Goal: Transaction & Acquisition: Book appointment/travel/reservation

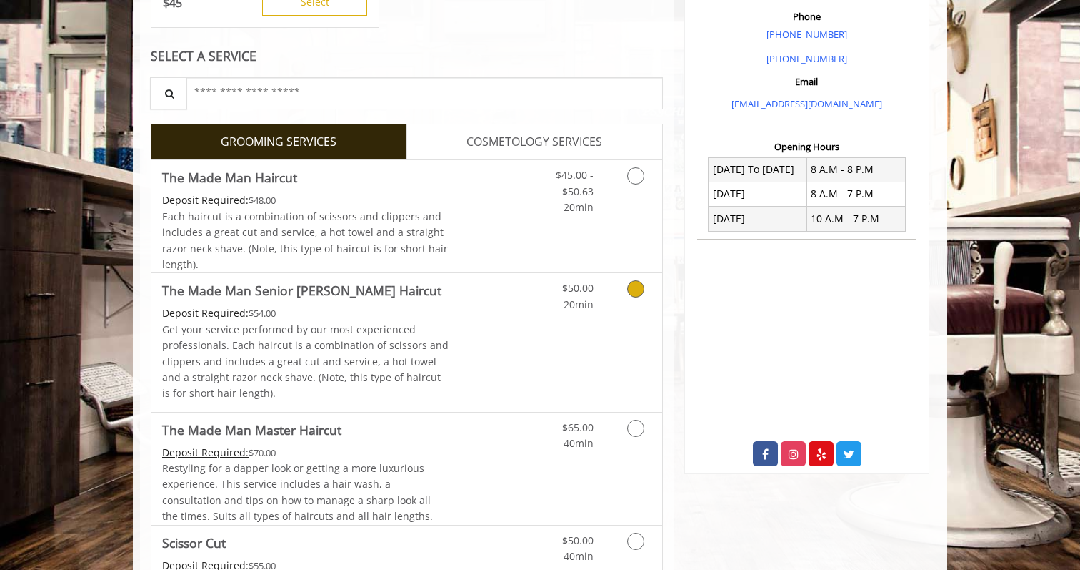
scroll to position [427, 0]
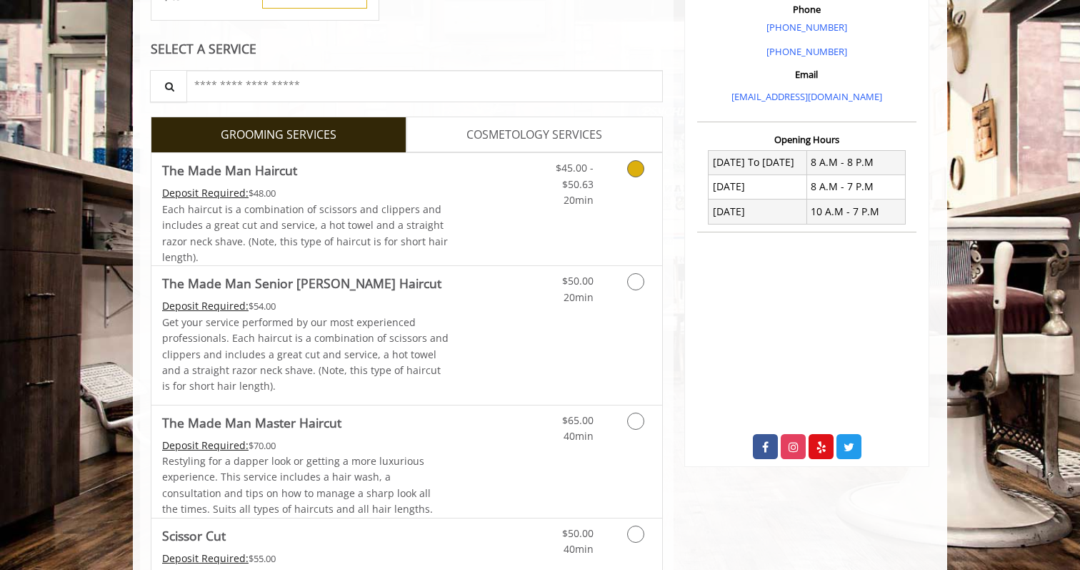
click at [625, 172] on link "Grooming services" at bounding box center [633, 180] width 36 height 55
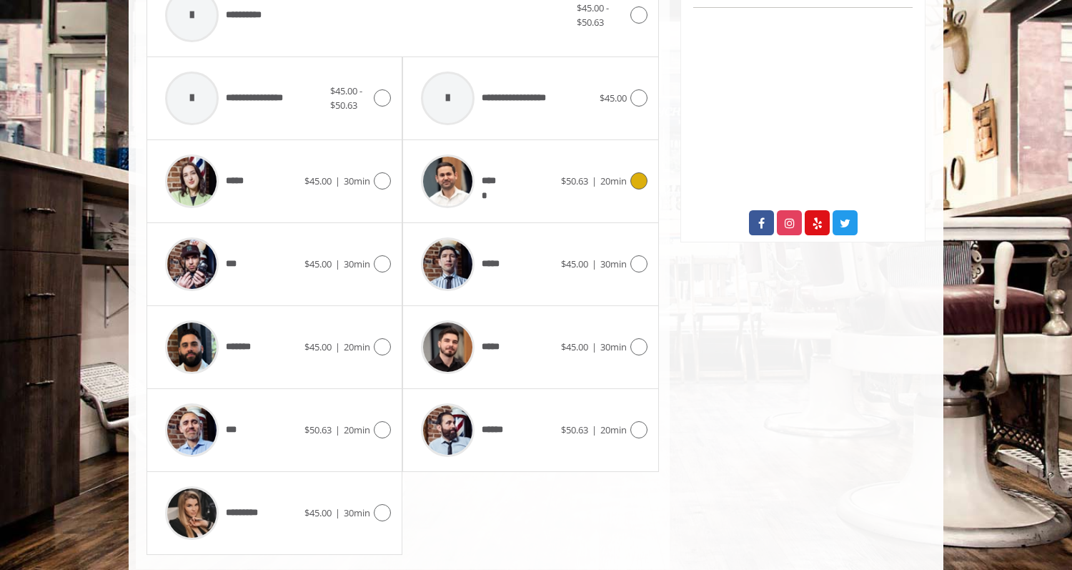
scroll to position [662, 0]
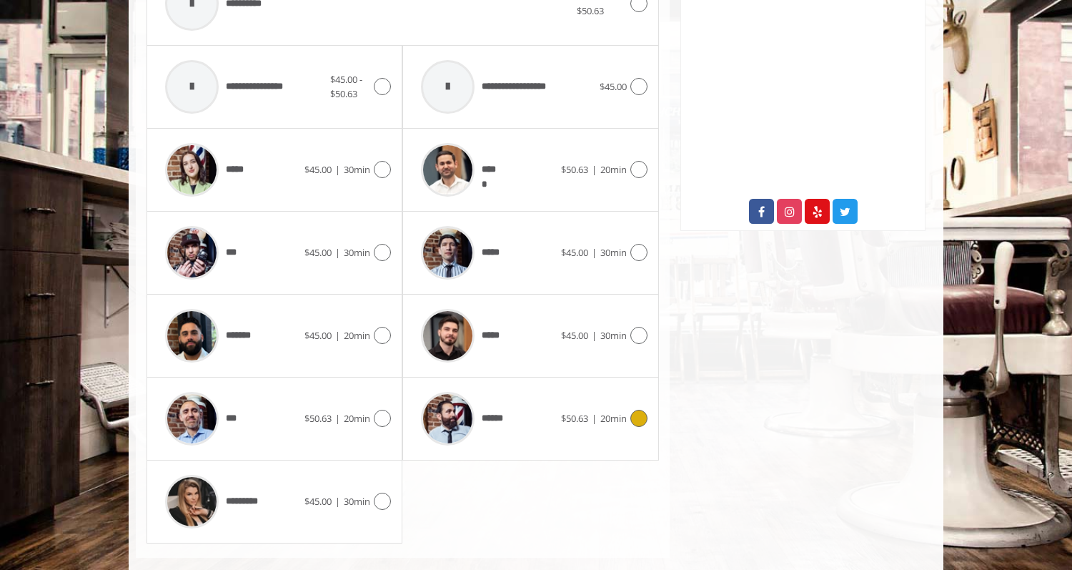
click at [642, 422] on icon at bounding box center [638, 417] width 17 height 17
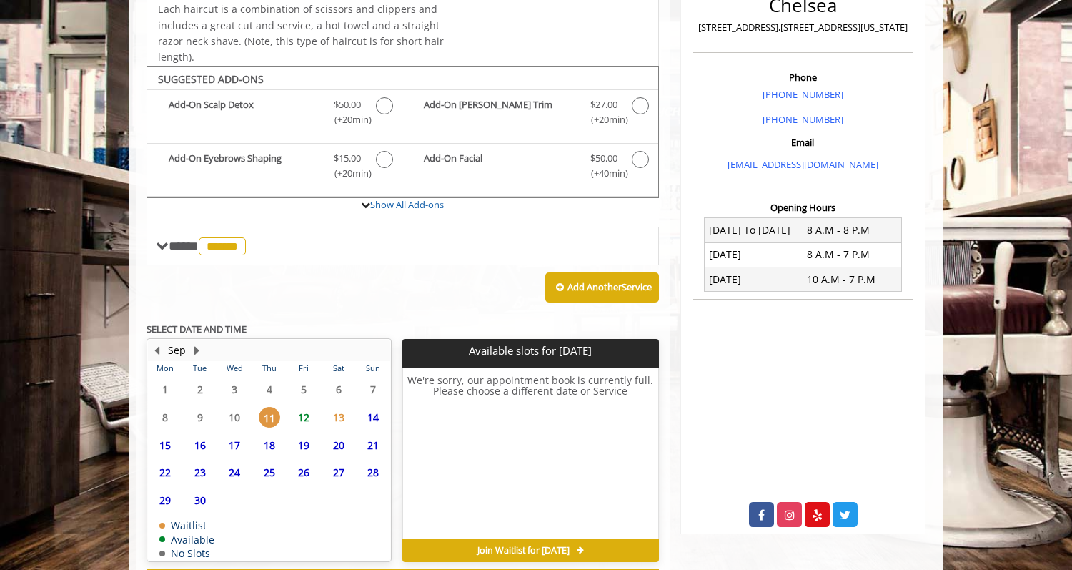
scroll to position [422, 0]
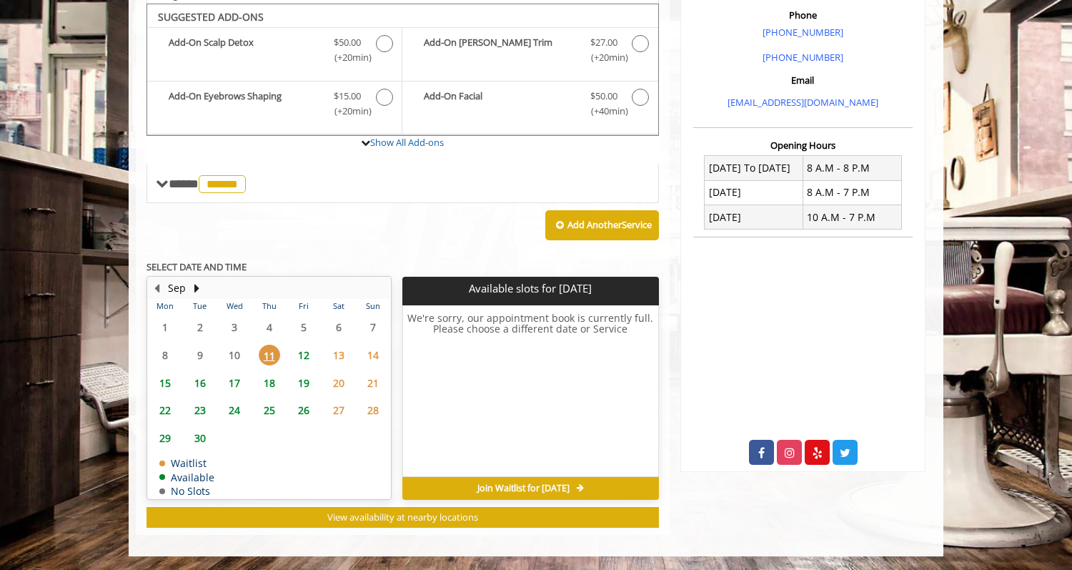
click at [168, 383] on span "15" at bounding box center [164, 382] width 21 height 21
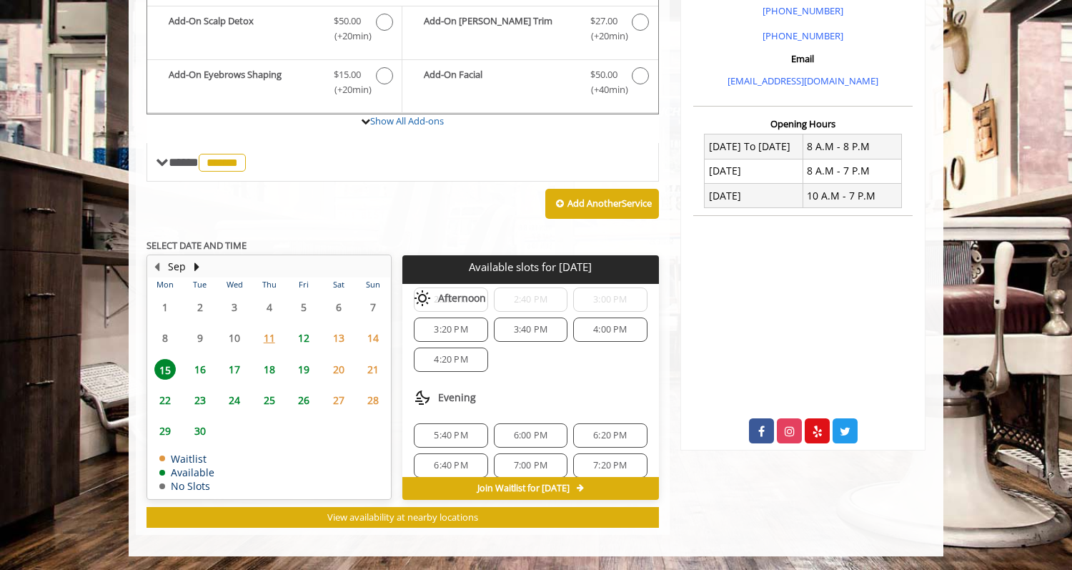
scroll to position [228, 0]
click at [194, 362] on span "16" at bounding box center [199, 369] width 21 height 21
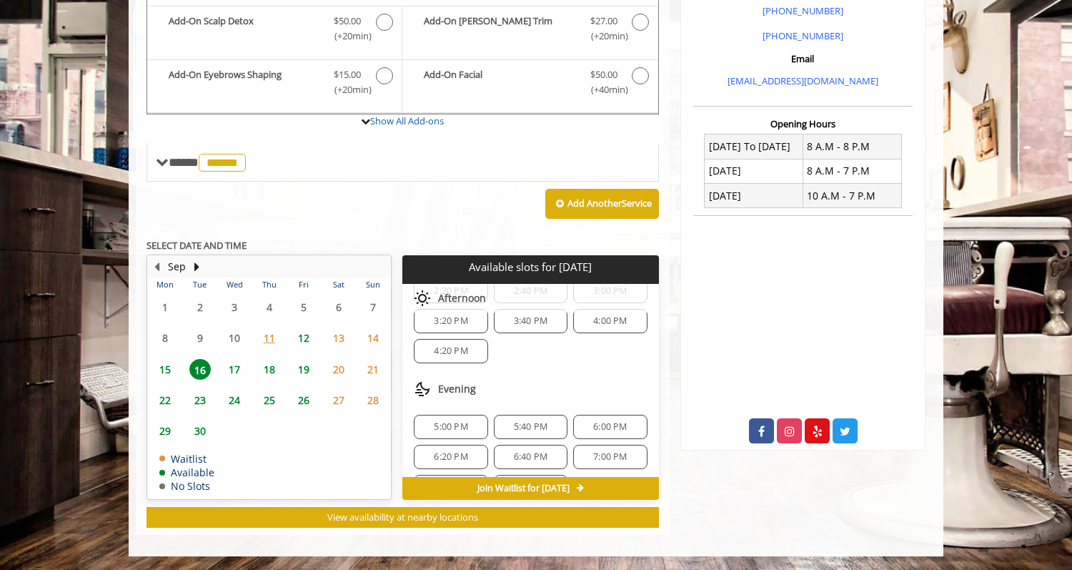
scroll to position [274, 0]
click at [164, 370] on span "15" at bounding box center [164, 369] width 21 height 21
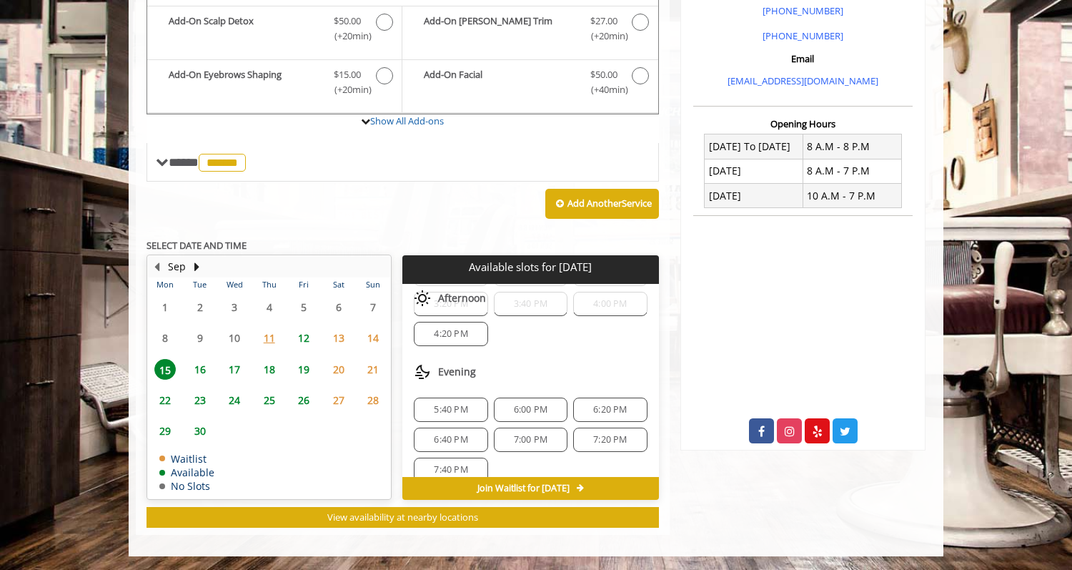
scroll to position [230, 0]
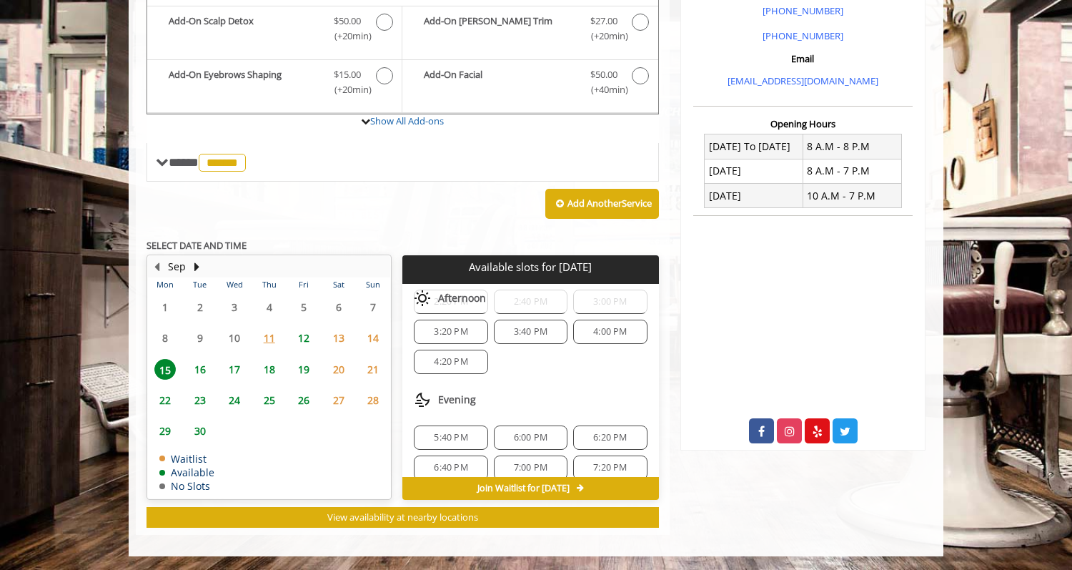
click at [457, 433] on span "5:40 PM" at bounding box center [451, 437] width 34 height 11
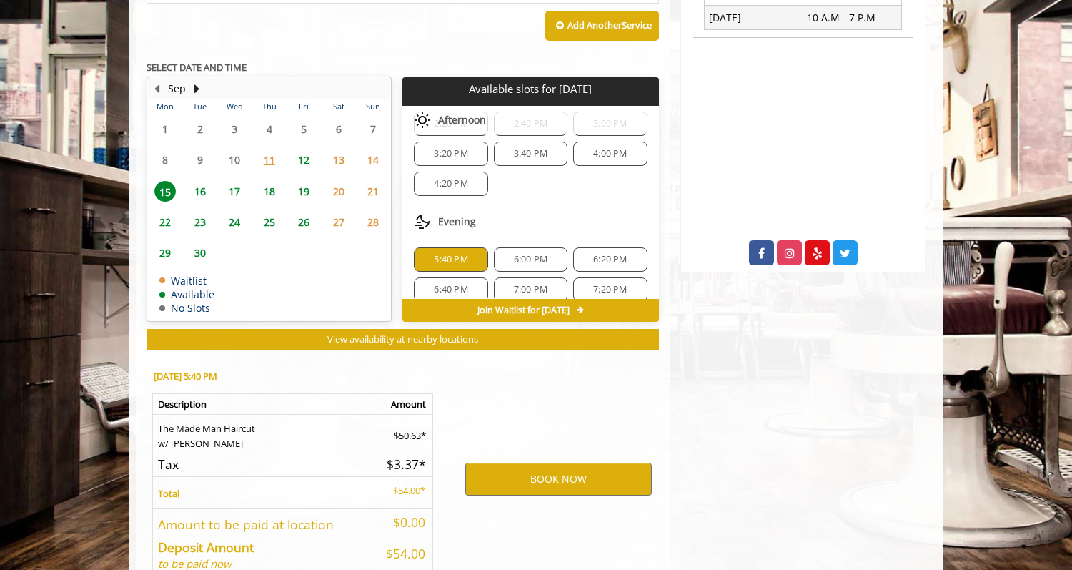
scroll to position [701, 0]
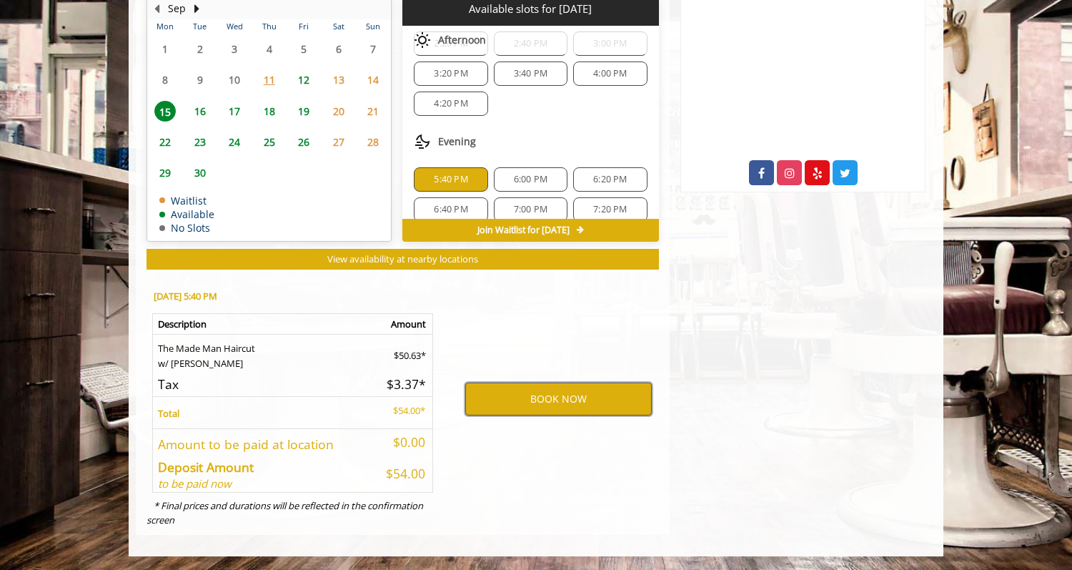
click at [541, 400] on button "BOOK NOW" at bounding box center [558, 398] width 187 height 33
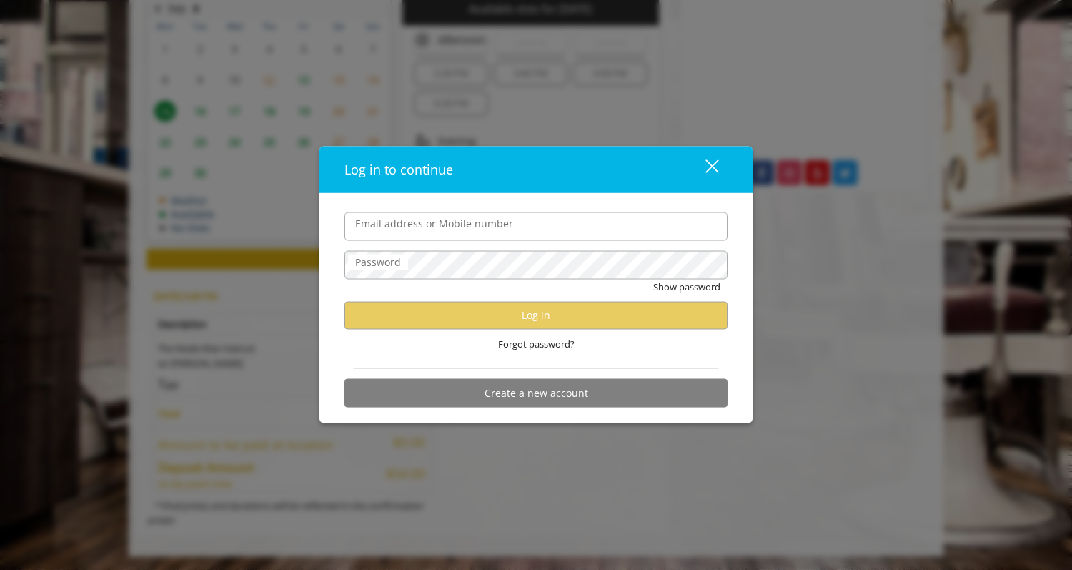
type input "**********"
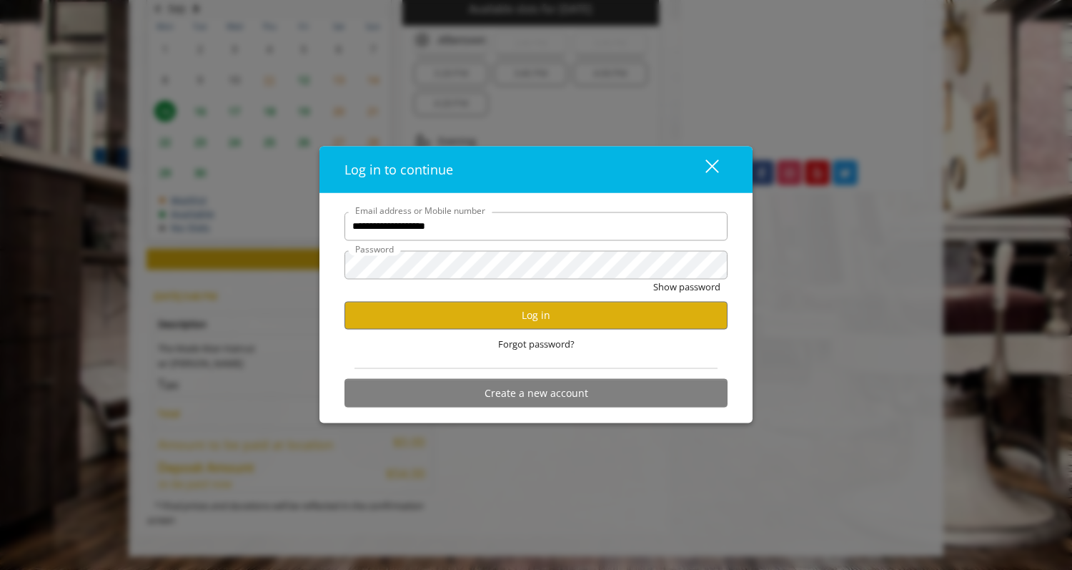
scroll to position [0, 0]
click at [515, 303] on button "Log in" at bounding box center [535, 315] width 383 height 28
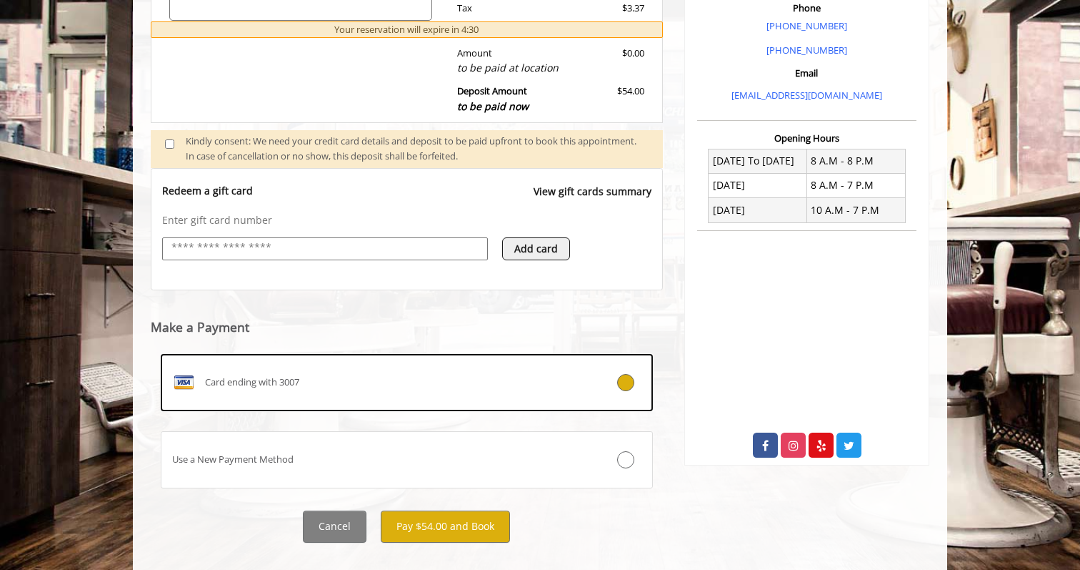
scroll to position [452, 0]
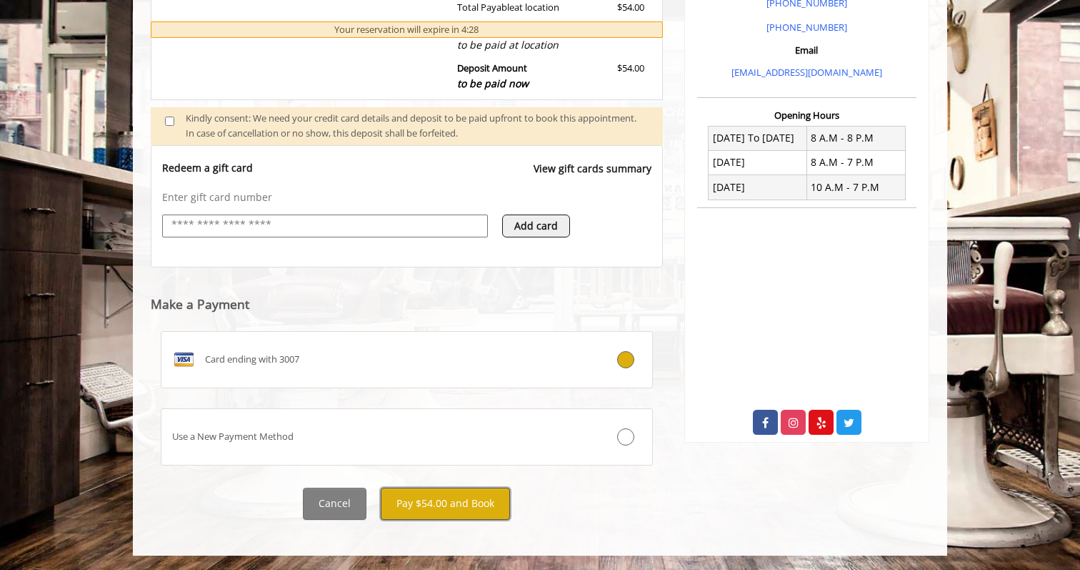
click at [435, 494] on button "Pay $54.00 and Book" at bounding box center [445, 503] width 129 height 32
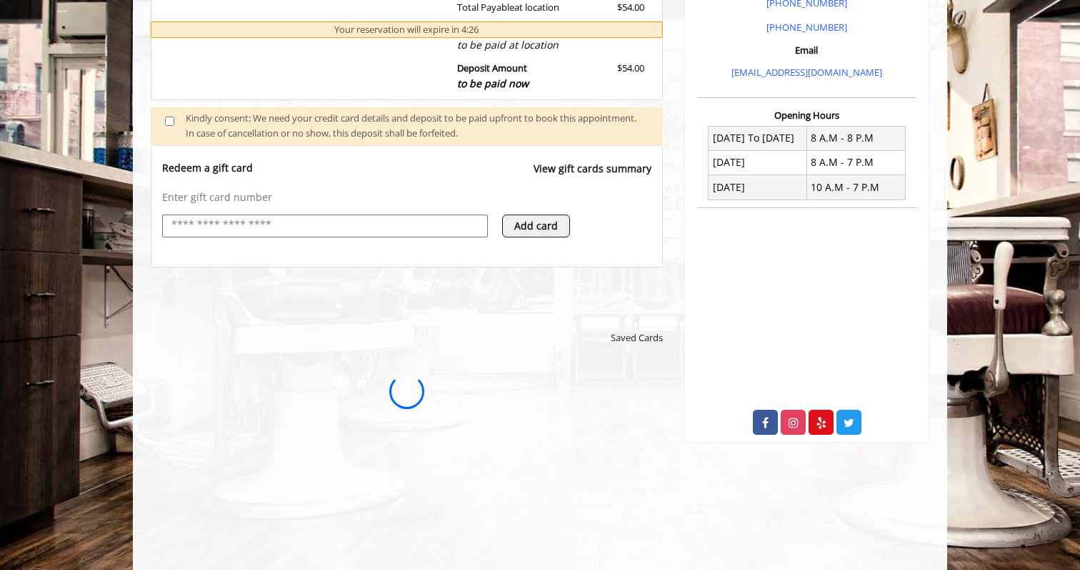
scroll to position [0, 0]
